Goal: Learn about a topic: Learn about a topic

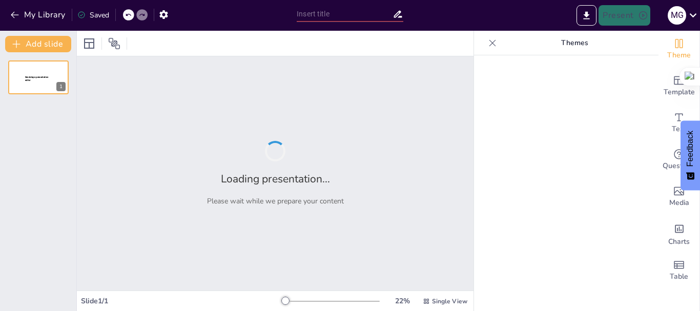
type input "Capacitación Transformadora: Creando Espacios Inclusivos en Campamentos"
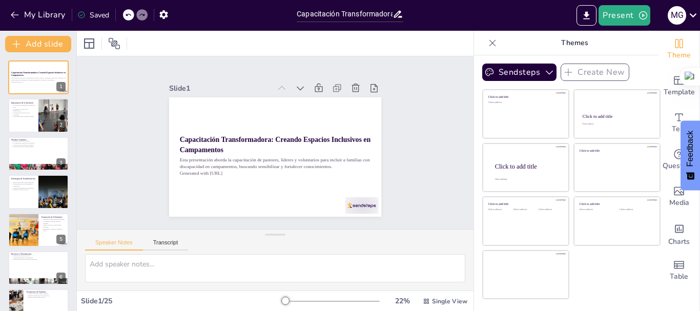
checkbox input "true"
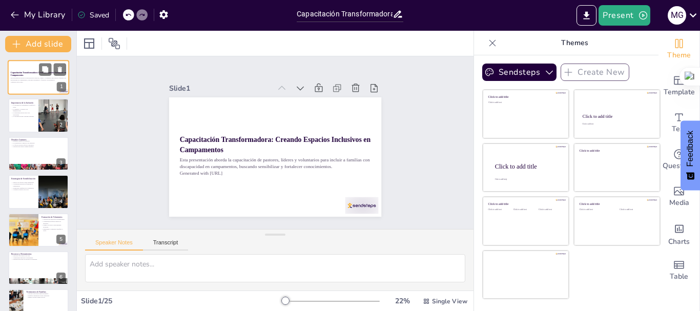
checkbox input "true"
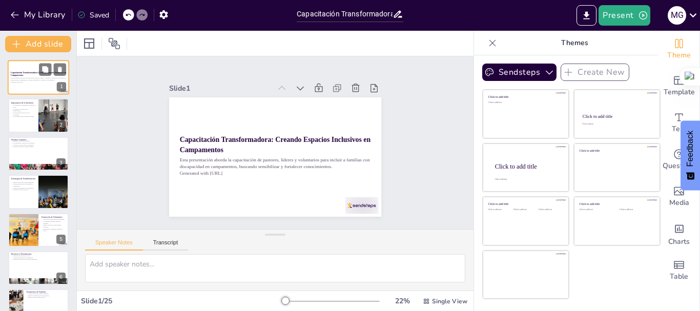
checkbox input "true"
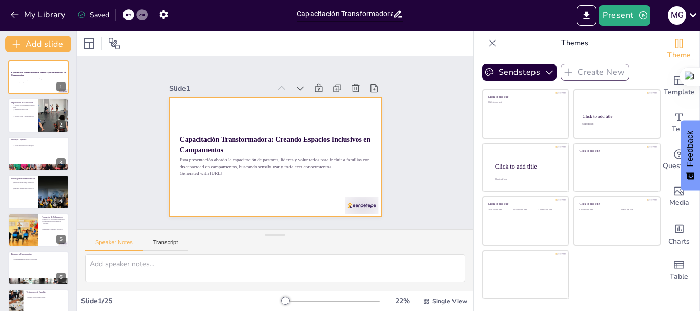
checkbox input "true"
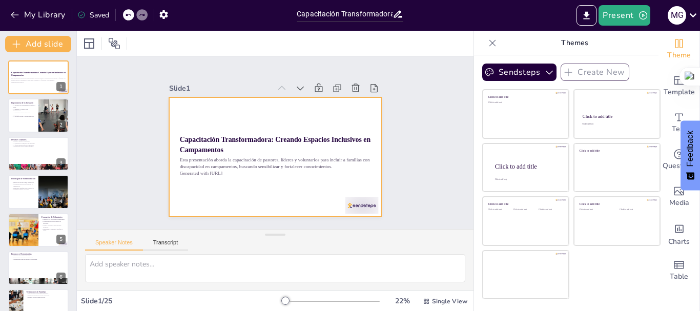
checkbox input "true"
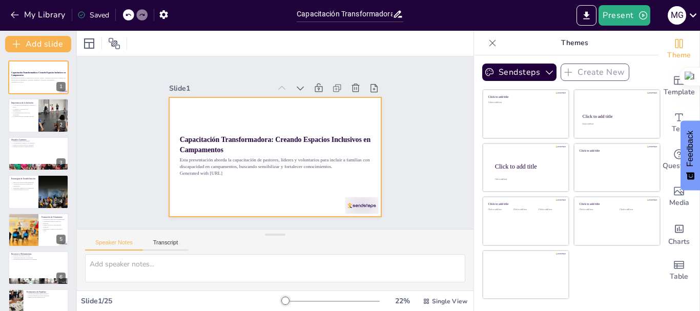
checkbox input "true"
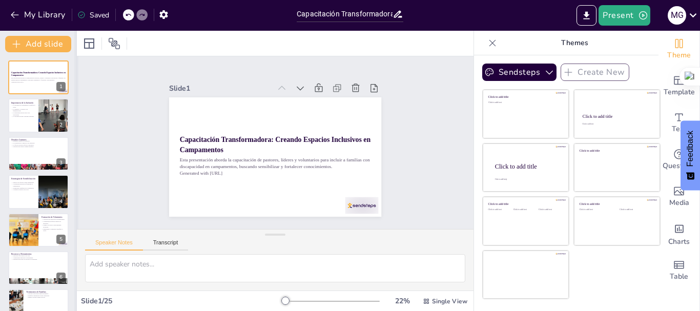
checkbox input "true"
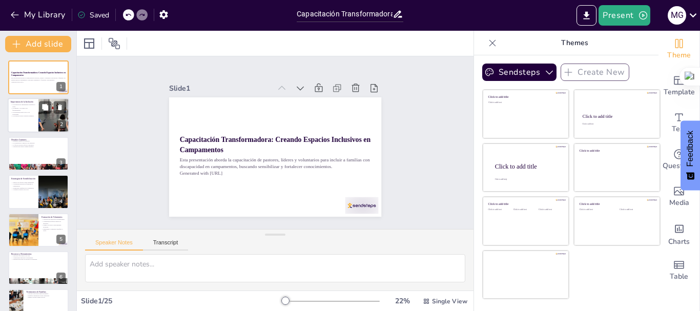
checkbox input "true"
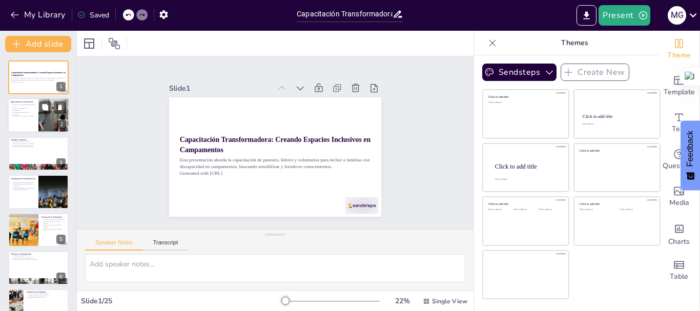
click at [46, 119] on div at bounding box center [54, 115] width 62 height 35
type textarea "La inclusión en campamentos no solo se trata de permitir la participación de fa…"
checkbox input "true"
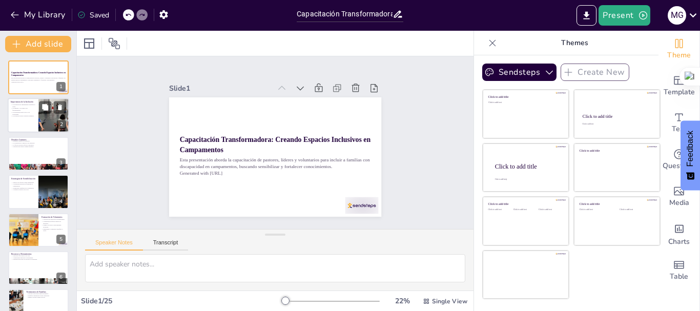
checkbox input "true"
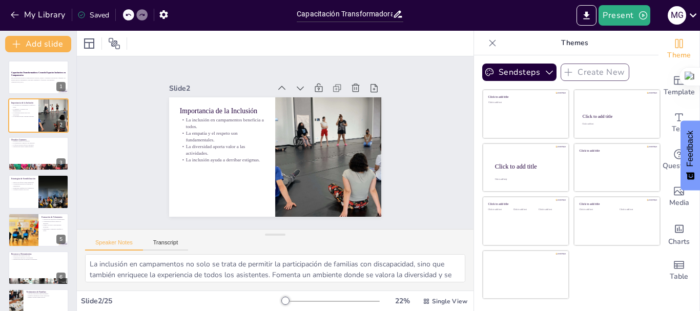
checkbox input "true"
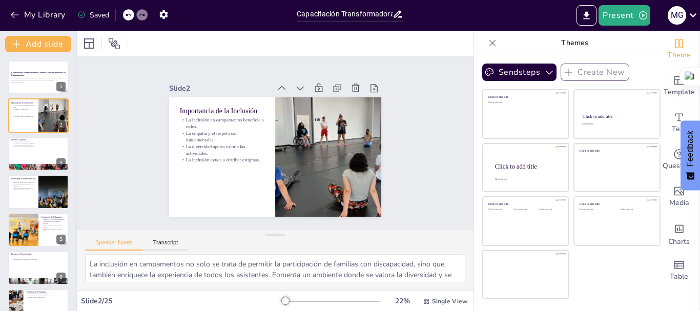
checkbox input "true"
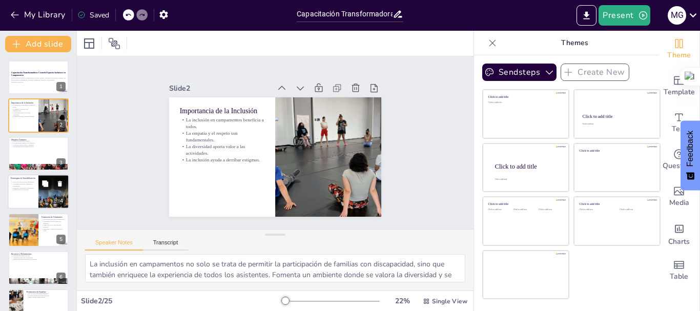
checkbox input "true"
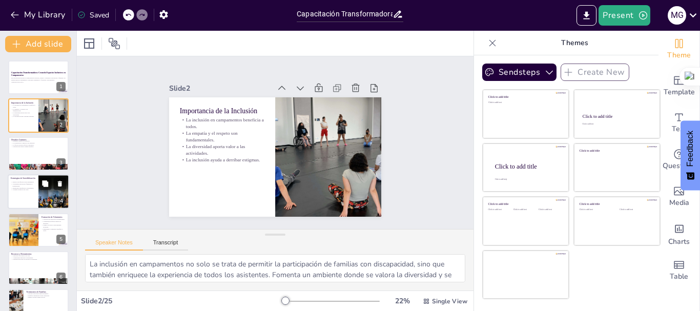
checkbox input "true"
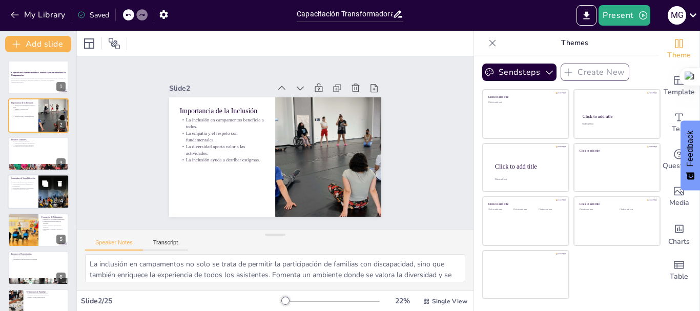
click at [25, 202] on div at bounding box center [39, 191] width 62 height 35
type textarea "Los talleres son una herramienta poderosa para sensibilizar a los participantes…"
checkbox input "true"
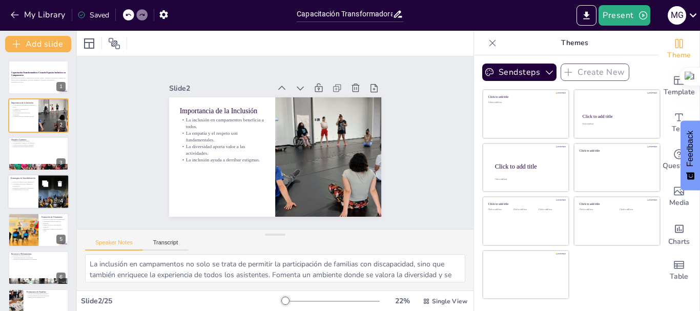
checkbox input "true"
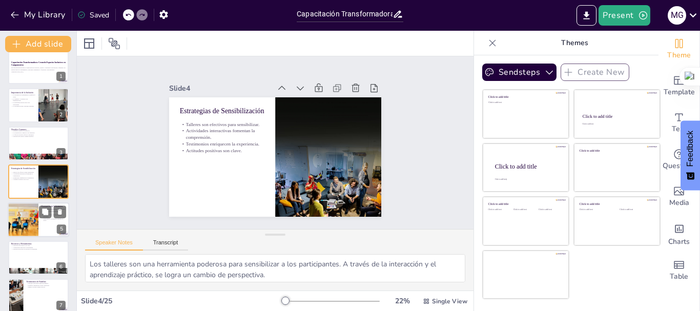
checkbox input "true"
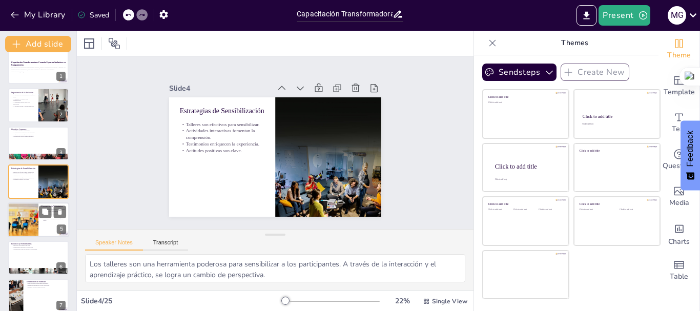
click at [25, 220] on div at bounding box center [23, 220] width 64 height 35
type textarea "La capacitación específica para voluntarios es crucial para asegurar que estén …"
checkbox input "true"
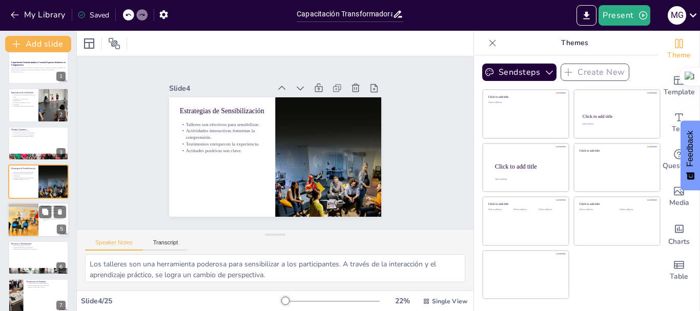
checkbox input "true"
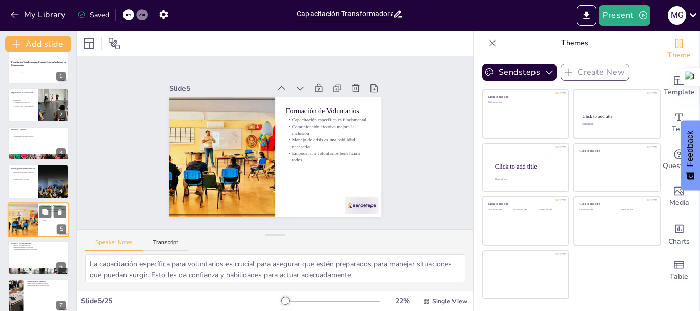
scroll to position [48, 0]
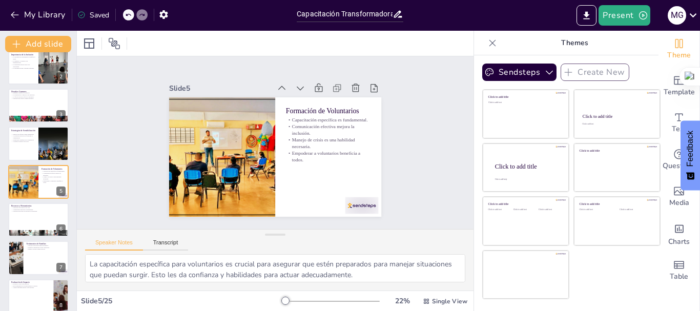
checkbox input "true"
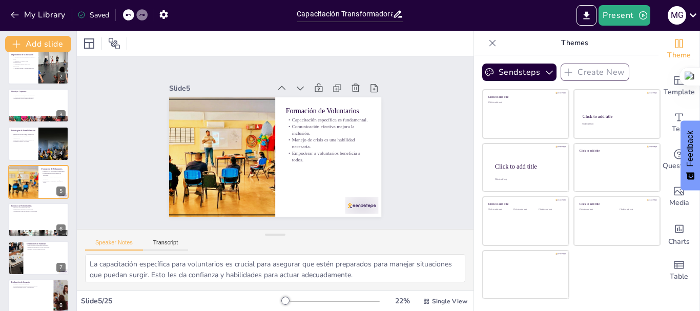
checkbox input "true"
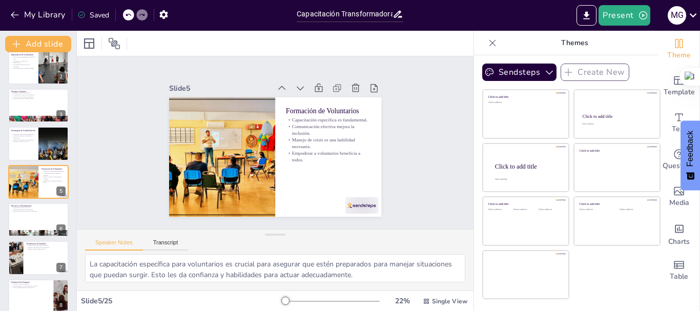
checkbox input "true"
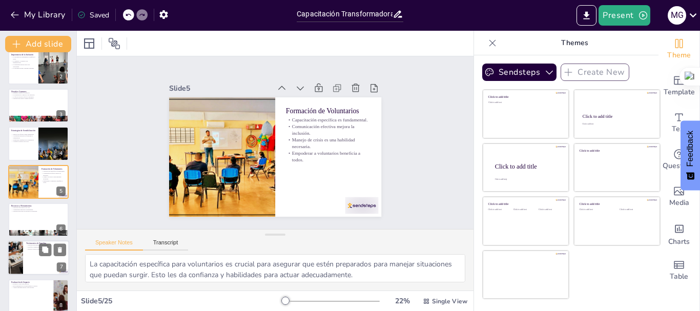
checkbox input "true"
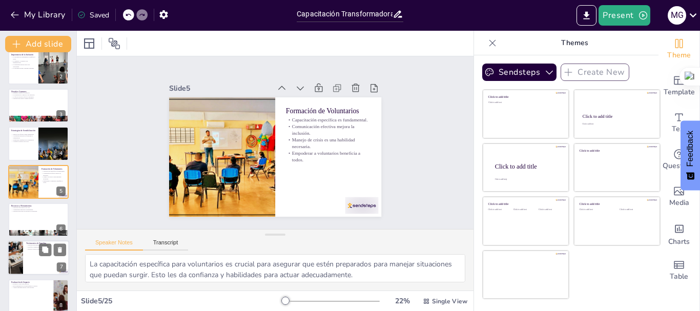
click at [23, 260] on div at bounding box center [39, 258] width 62 height 35
type textarea "Las historias personales de familias que han vivido la inclusión son conmovedor…"
checkbox input "true"
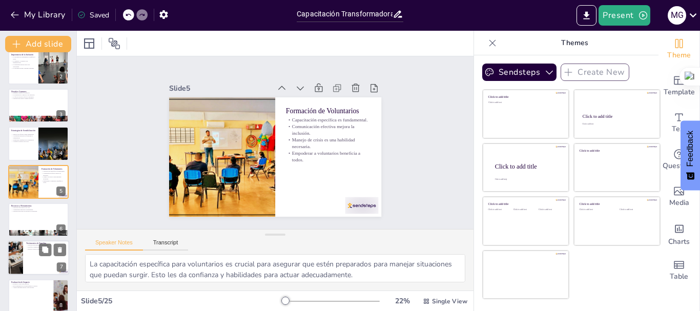
checkbox input "true"
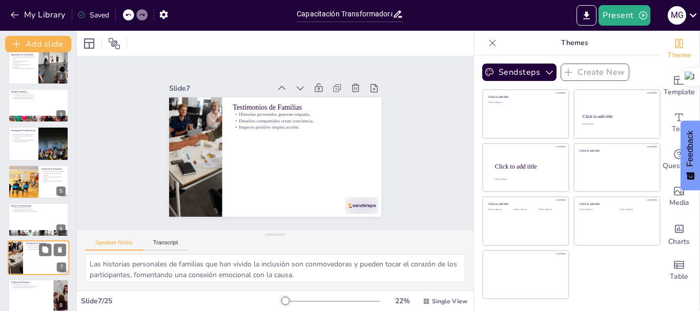
scroll to position [125, 0]
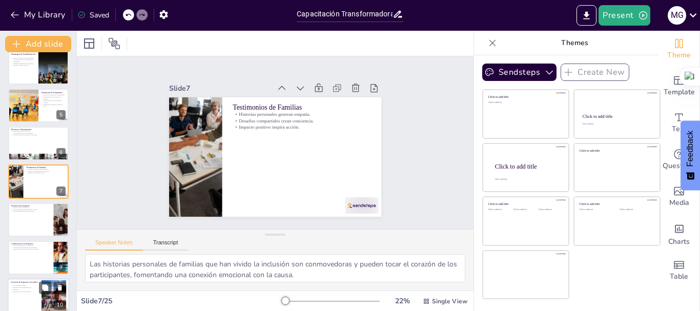
checkbox input "true"
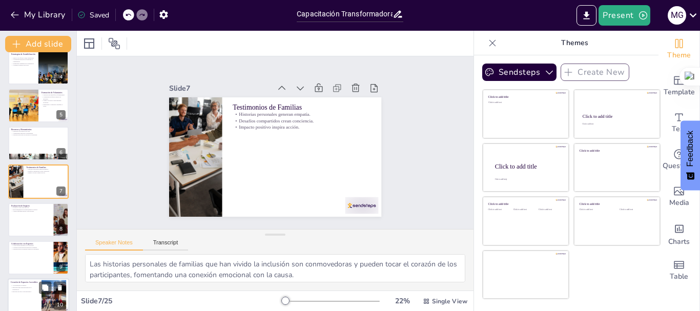
checkbox input "true"
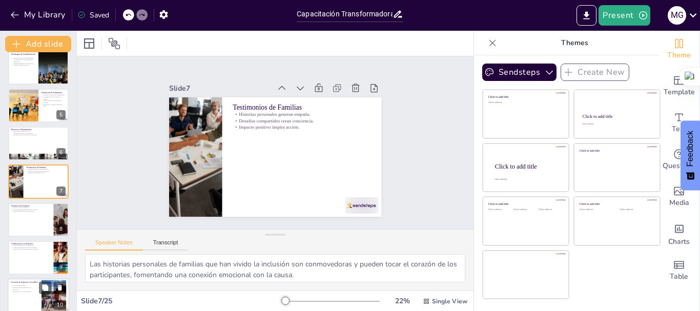
click at [27, 288] on p "Infraestructura adecuada mejora la experiencia." at bounding box center [25, 289] width 28 height 4
type textarea "La accesibilidad es un requisito básico para la inclusión. Sin instalaciones ad…"
checkbox input "true"
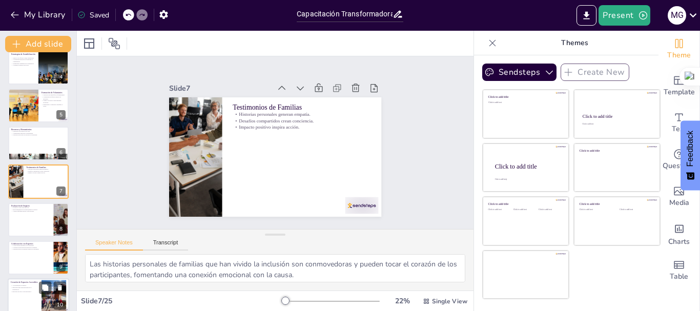
checkbox input "true"
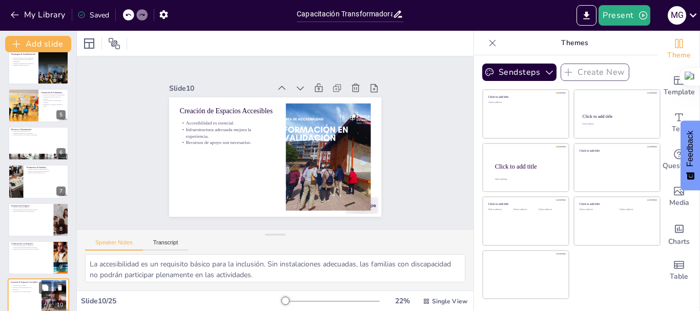
scroll to position [239, 0]
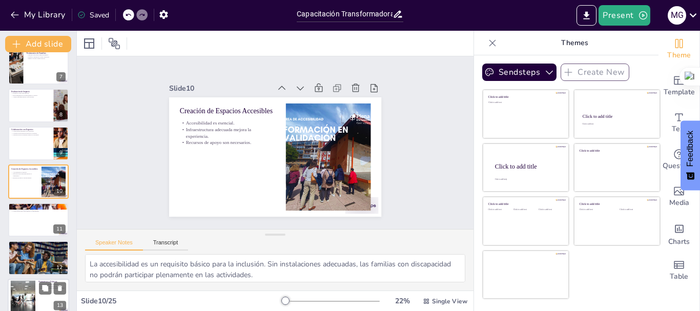
click at [25, 296] on div at bounding box center [22, 295] width 47 height 31
type textarea "Las normativas sobre inclusión son fundamentales para establecer un marco claro…"
checkbox input "true"
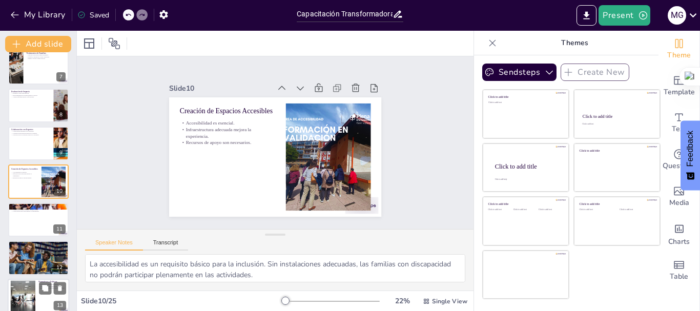
checkbox input "true"
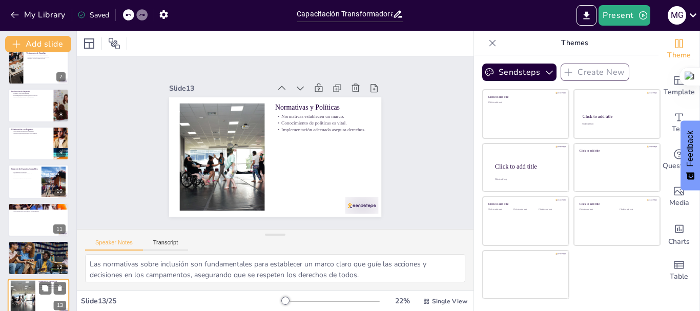
scroll to position [353, 0]
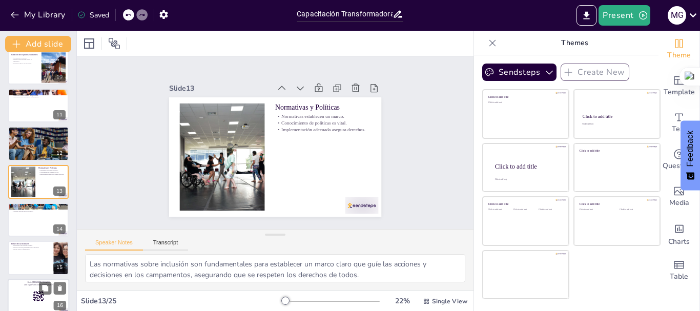
checkbox input "true"
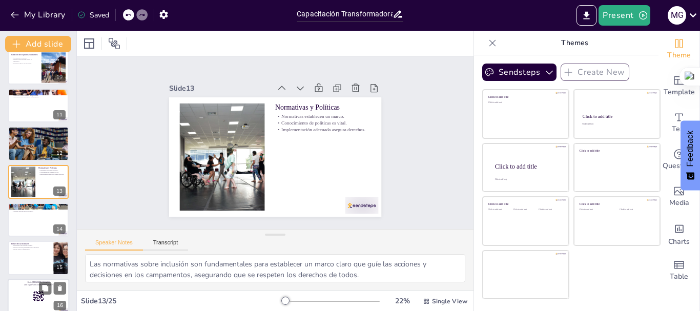
checkbox input "true"
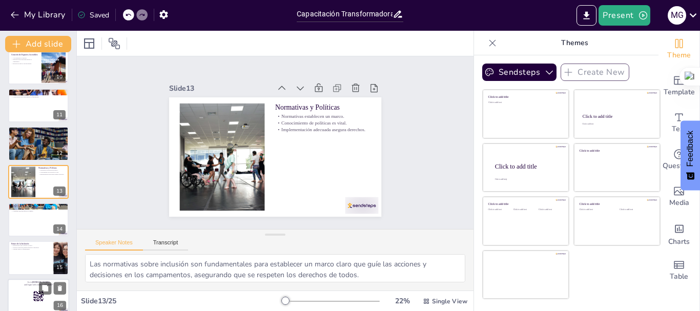
checkbox input "true"
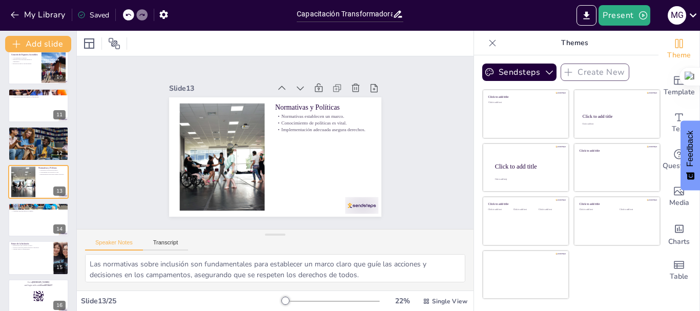
checkbox input "true"
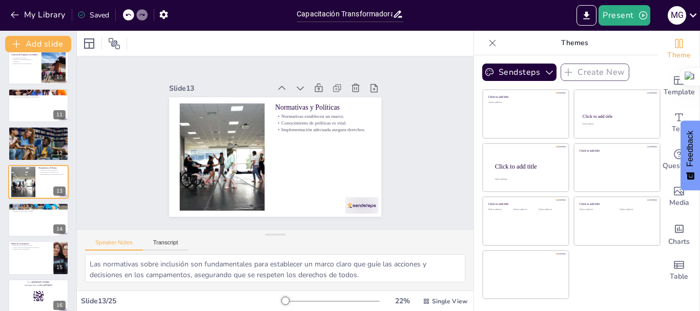
scroll to position [579, 0]
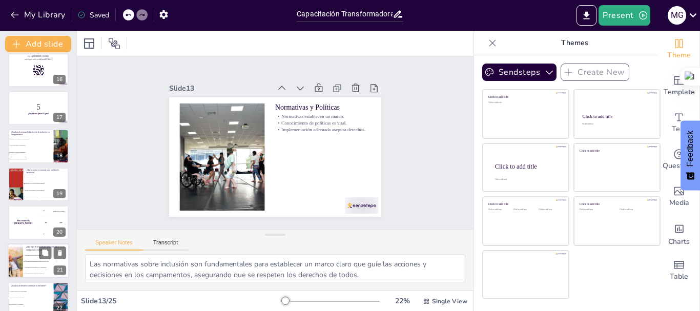
checkbox input "true"
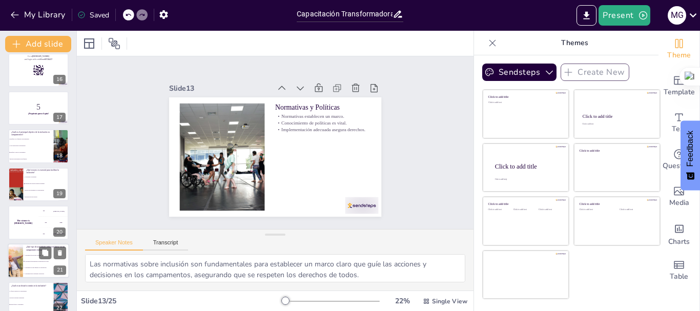
checkbox input "true"
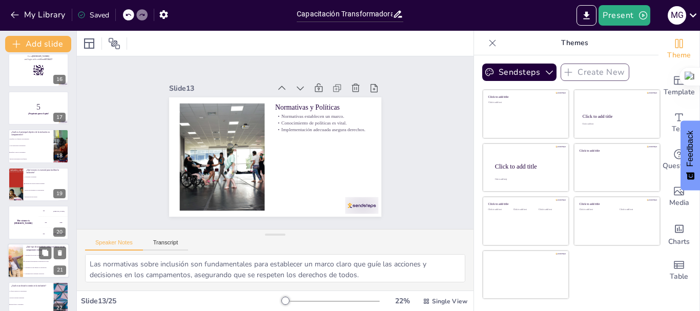
click at [13, 259] on div at bounding box center [15, 261] width 52 height 35
type textarea "La respuesta correcta es "Actividades que promuevan la participación de todos",…"
checkbox input "true"
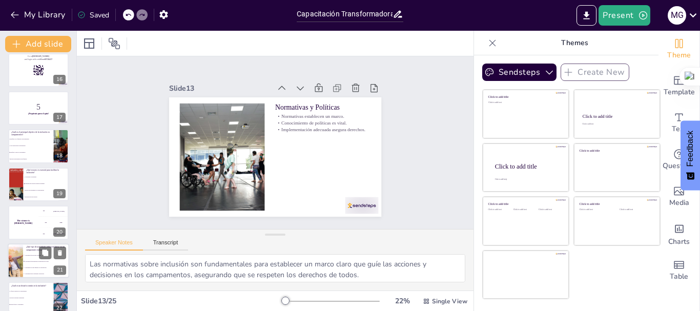
checkbox input "true"
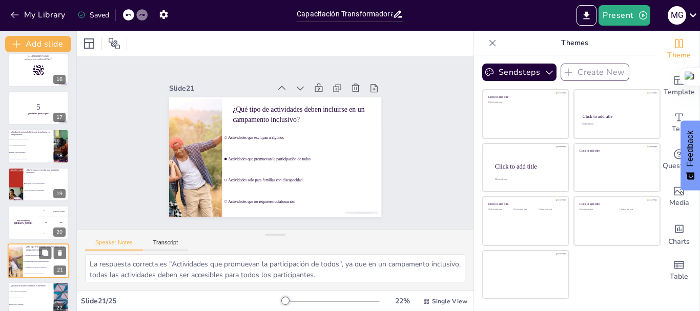
scroll to position [658, 0]
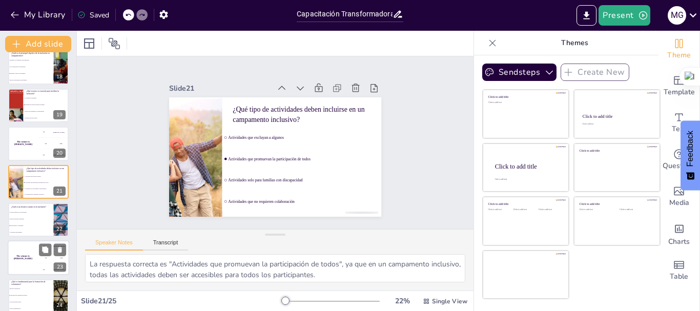
checkbox input "true"
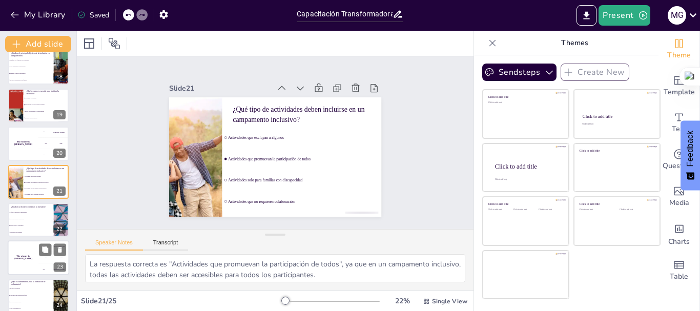
checkbox input "true"
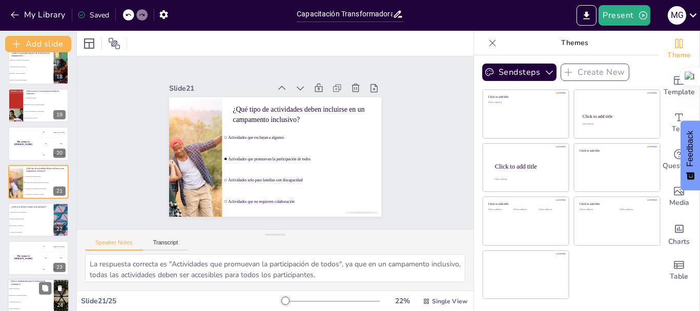
checkbox input "true"
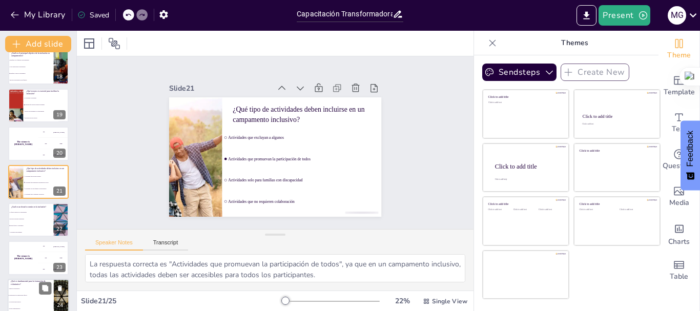
checkbox input "true"
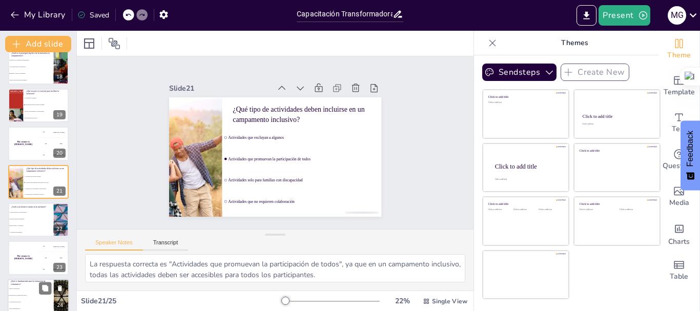
checkbox input "true"
click at [23, 292] on li "Ignorar la capacitación" at bounding box center [31, 289] width 46 height 7
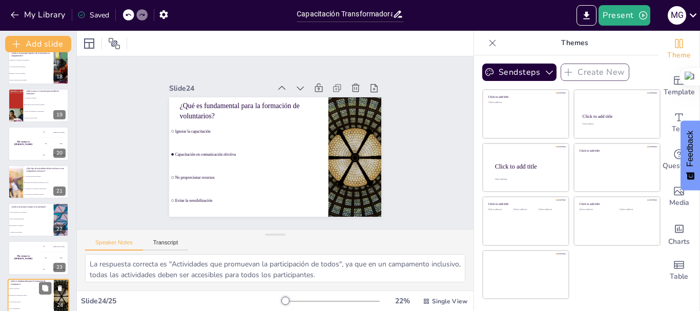
type textarea "La respuesta correcta es "Capacitación en comunicación efectiva", ya que es ese…"
checkbox input "true"
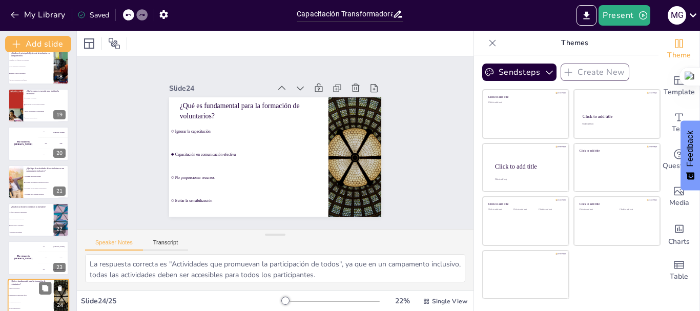
checkbox input "true"
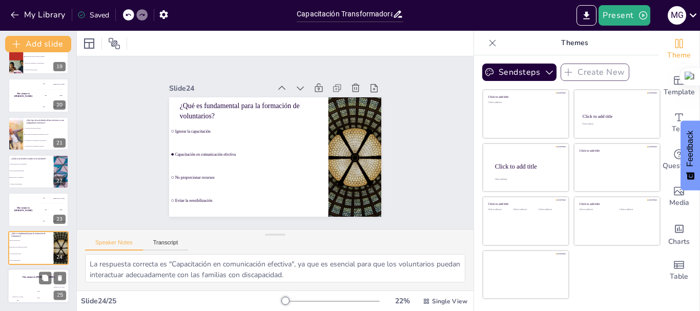
checkbox input "true"
click at [24, 304] on div "Capacitación Transformadora: Creando Espacios Inclusivos en Campamentos Esta pr…" at bounding box center [38, 181] width 76 height 259
click at [28, 285] on div "The winner is [PERSON_NAME]" at bounding box center [39, 277] width 62 height 17
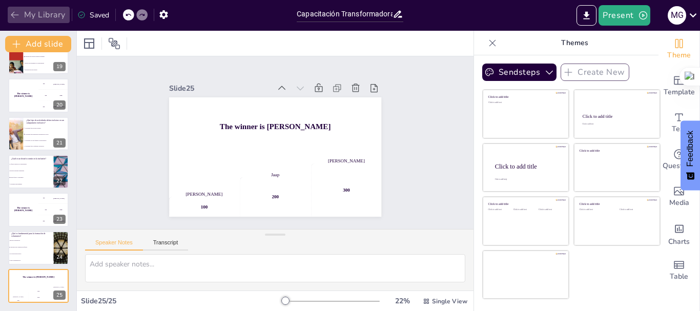
click at [13, 18] on icon "button" at bounding box center [15, 15] width 10 height 10
